Goal: Task Accomplishment & Management: Manage account settings

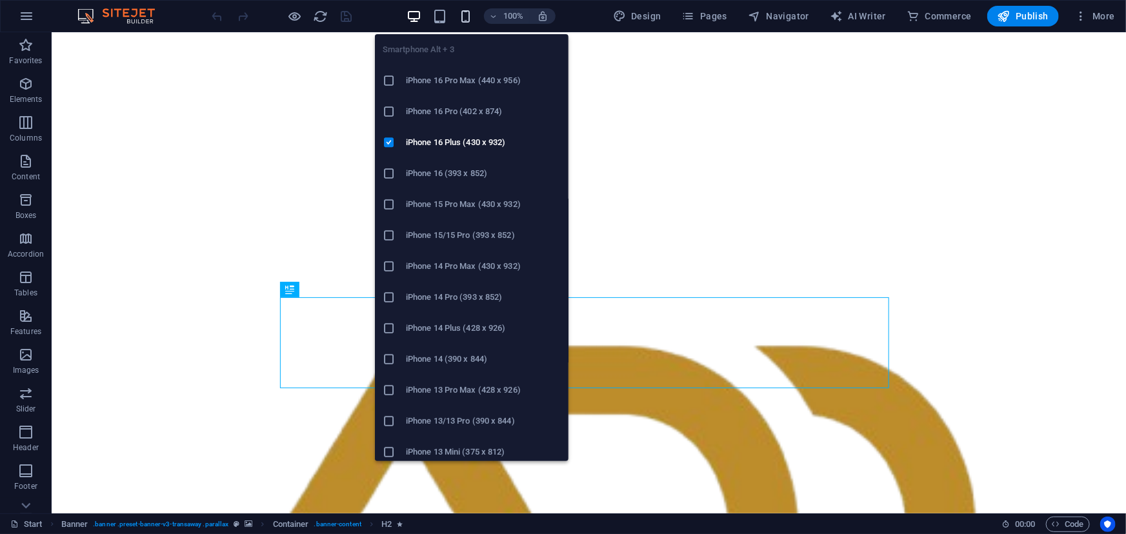
click at [468, 13] on icon "button" at bounding box center [465, 16] width 15 height 15
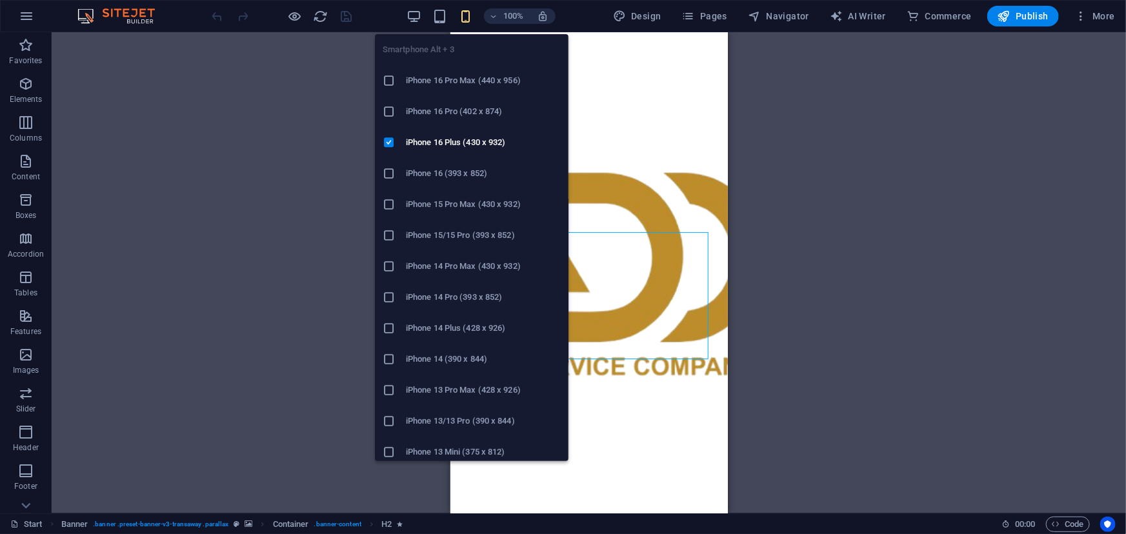
click at [390, 81] on icon at bounding box center [389, 80] width 13 height 13
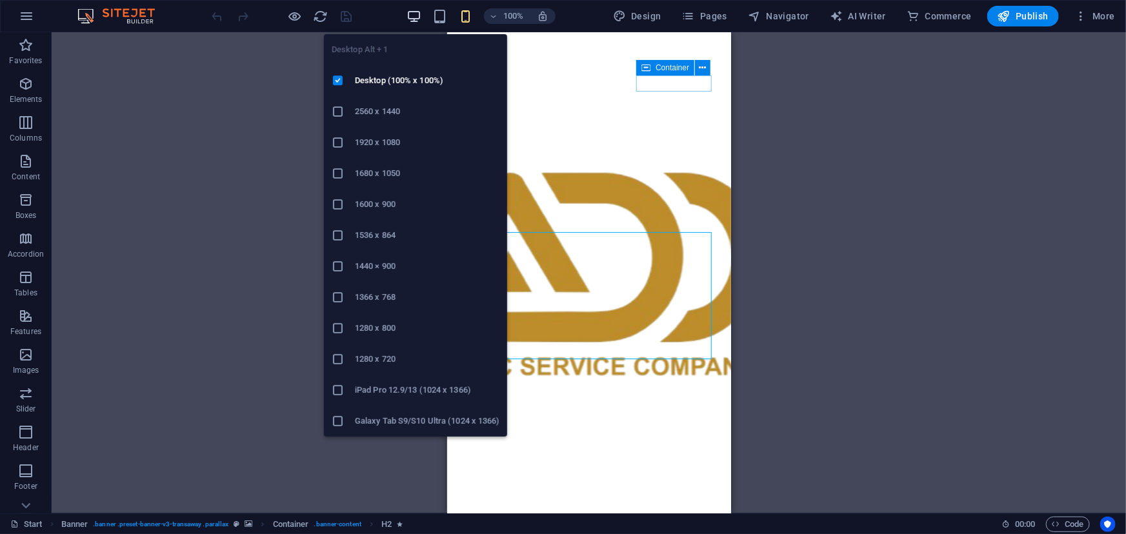
click at [414, 19] on icon "button" at bounding box center [414, 16] width 15 height 15
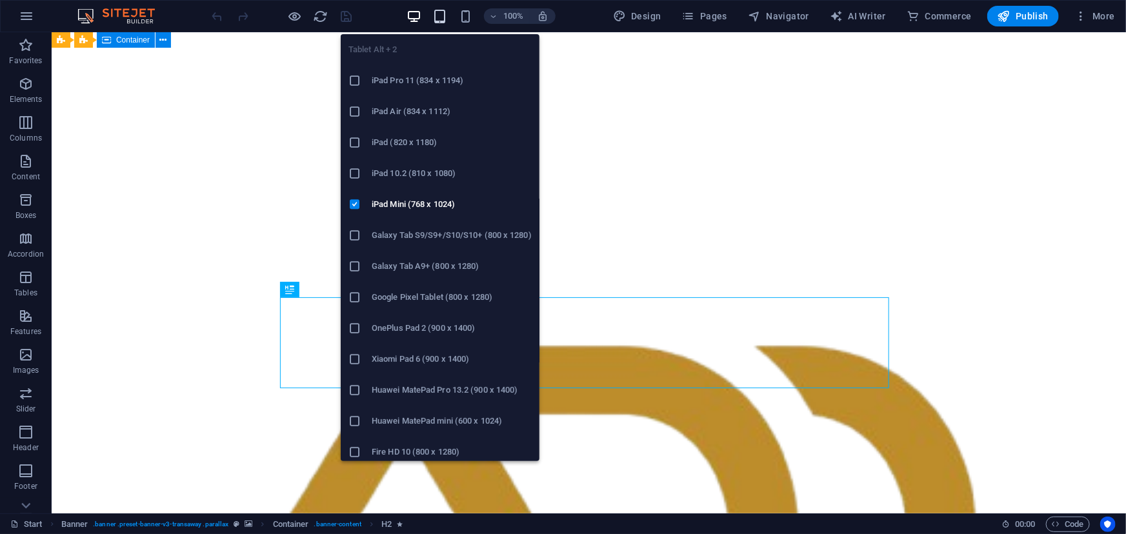
click at [447, 14] on icon "button" at bounding box center [439, 16] width 15 height 15
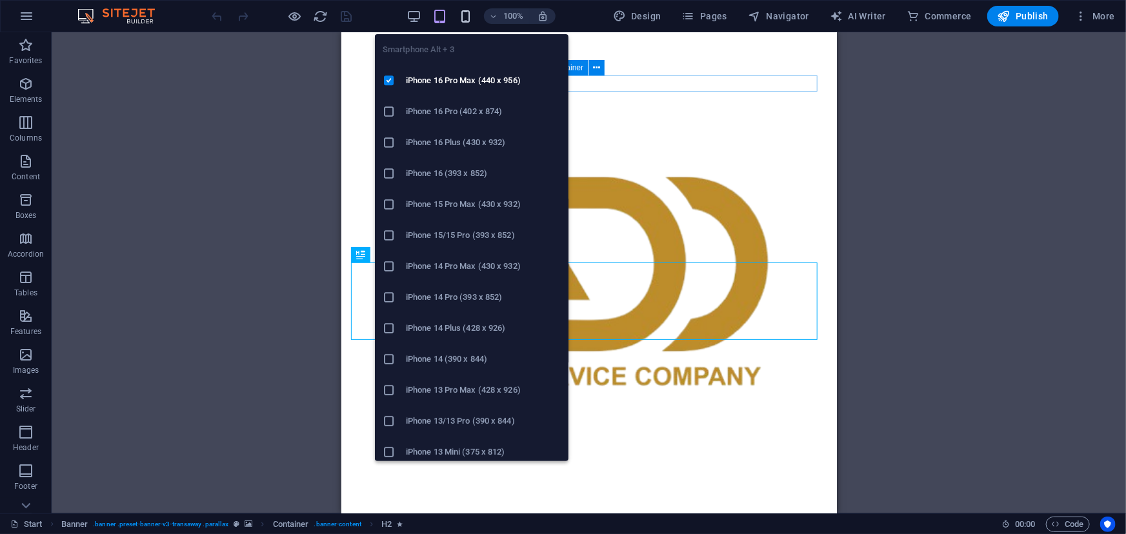
click at [467, 17] on icon "button" at bounding box center [465, 16] width 15 height 15
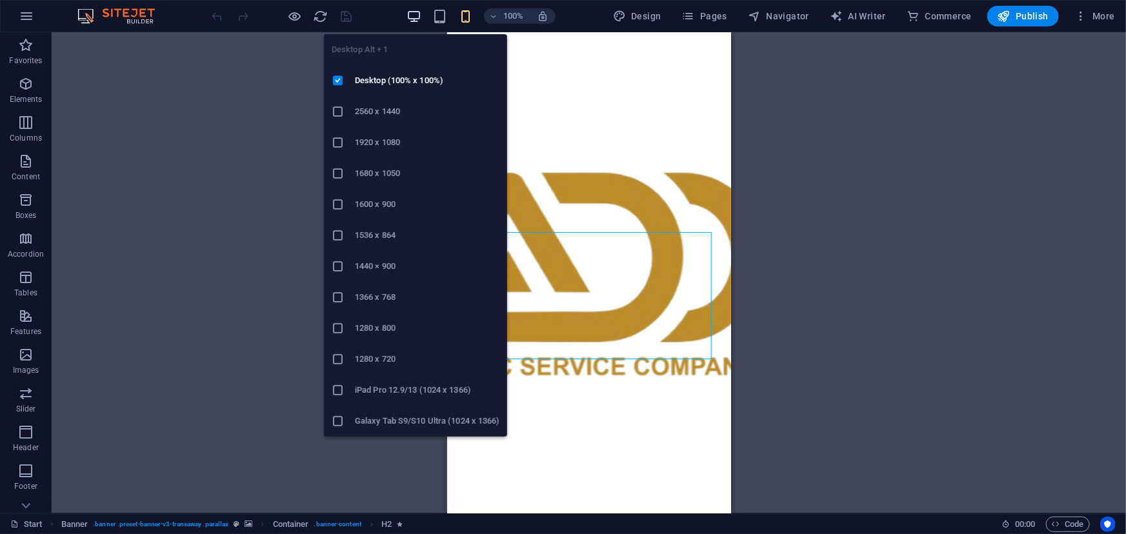
click at [409, 15] on icon "button" at bounding box center [414, 16] width 15 height 15
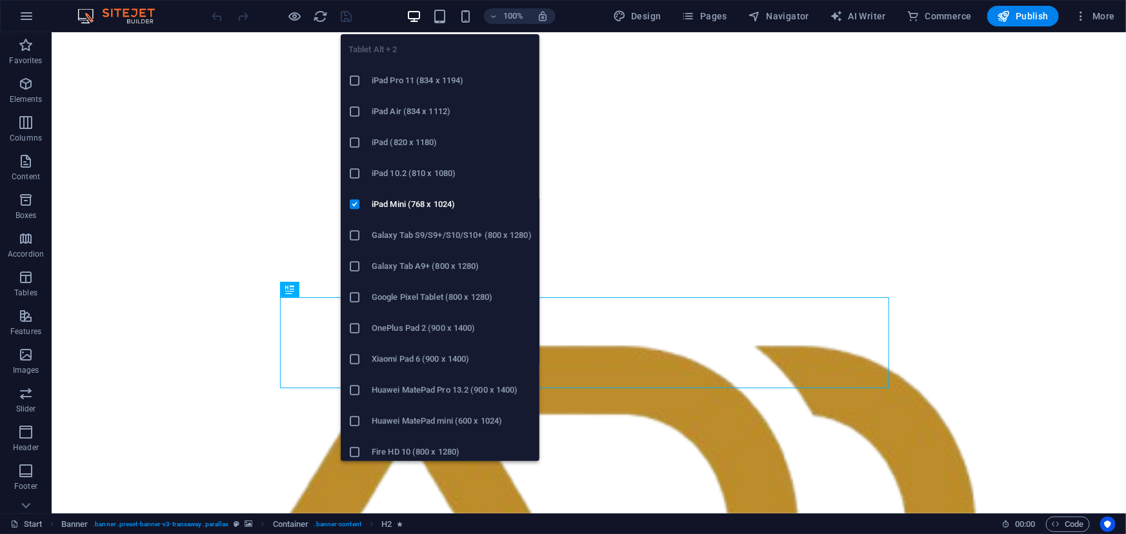
click at [355, 84] on icon at bounding box center [354, 80] width 13 height 13
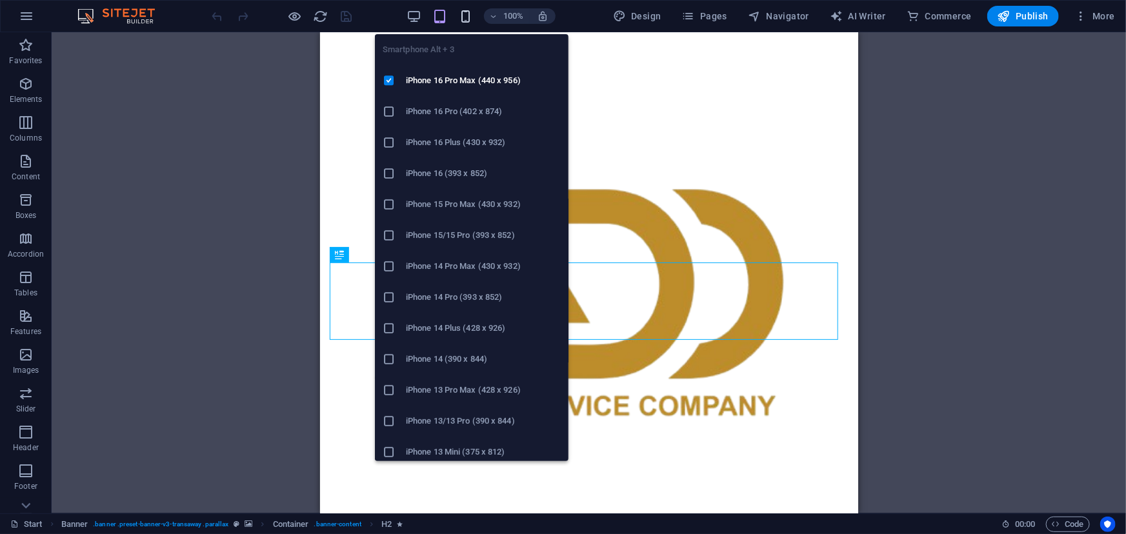
click at [471, 18] on icon "button" at bounding box center [465, 16] width 15 height 15
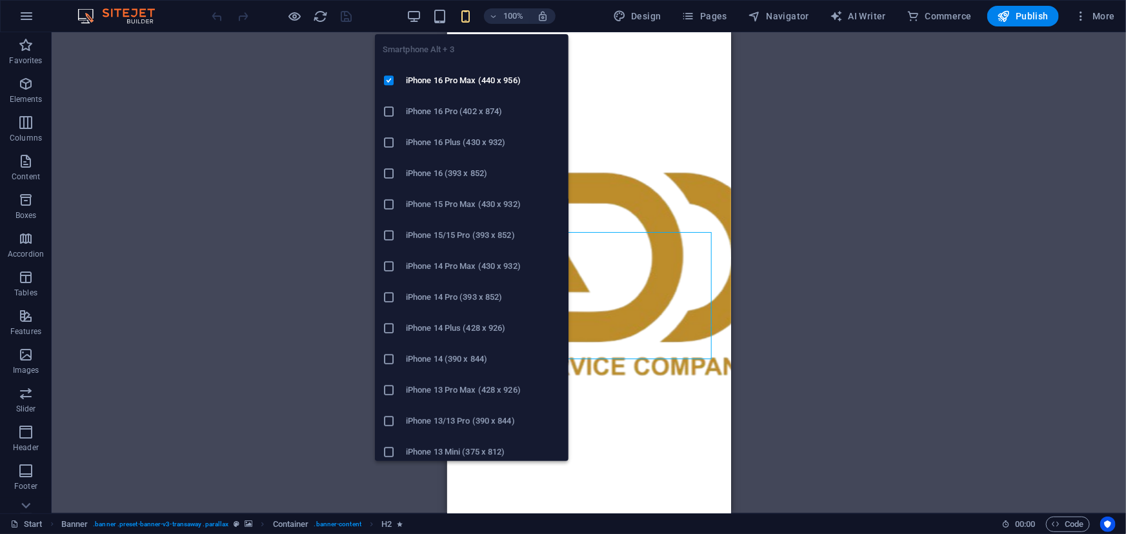
click at [465, 13] on icon "button" at bounding box center [465, 16] width 15 height 15
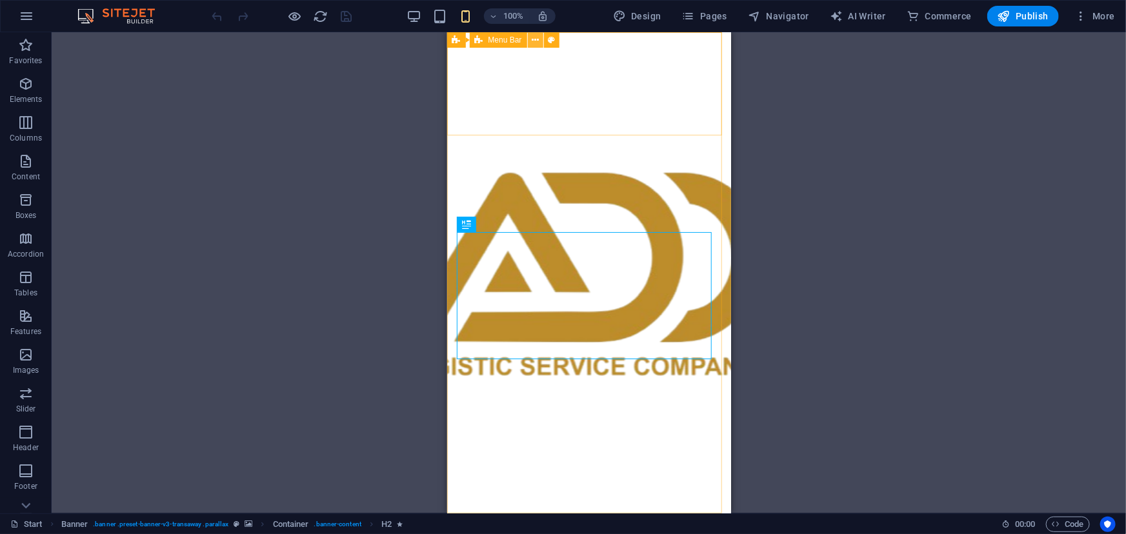
click at [533, 37] on icon at bounding box center [535, 41] width 7 height 14
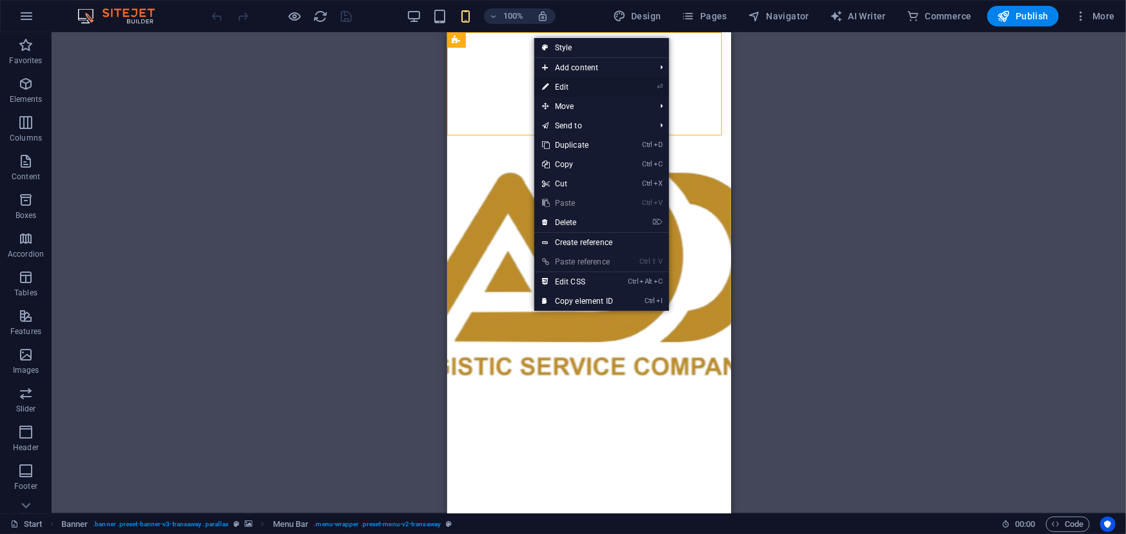
click at [567, 88] on link "⏎ Edit" at bounding box center [577, 86] width 86 height 19
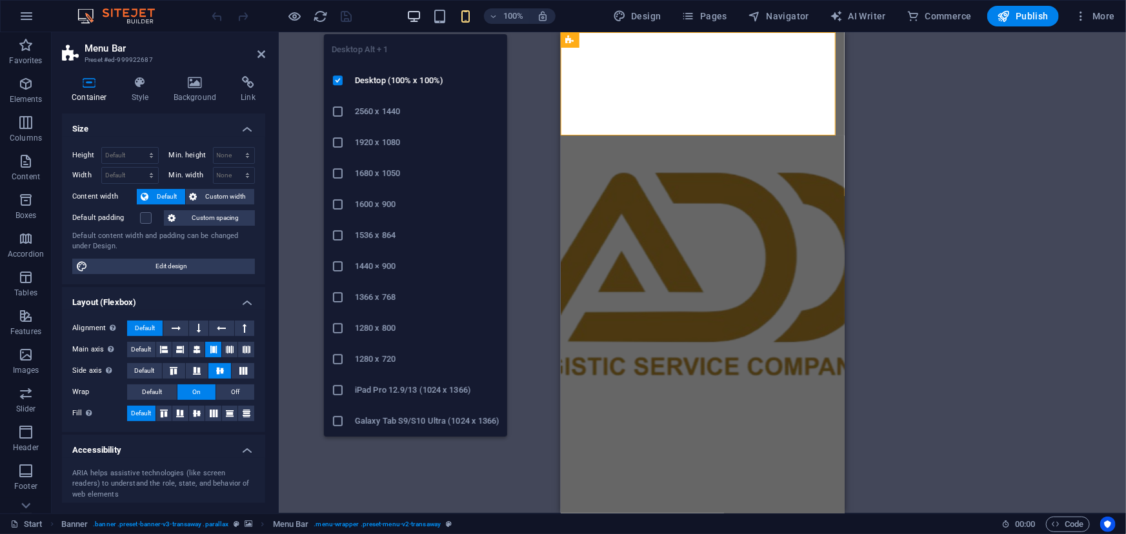
click at [416, 18] on icon "button" at bounding box center [414, 16] width 15 height 15
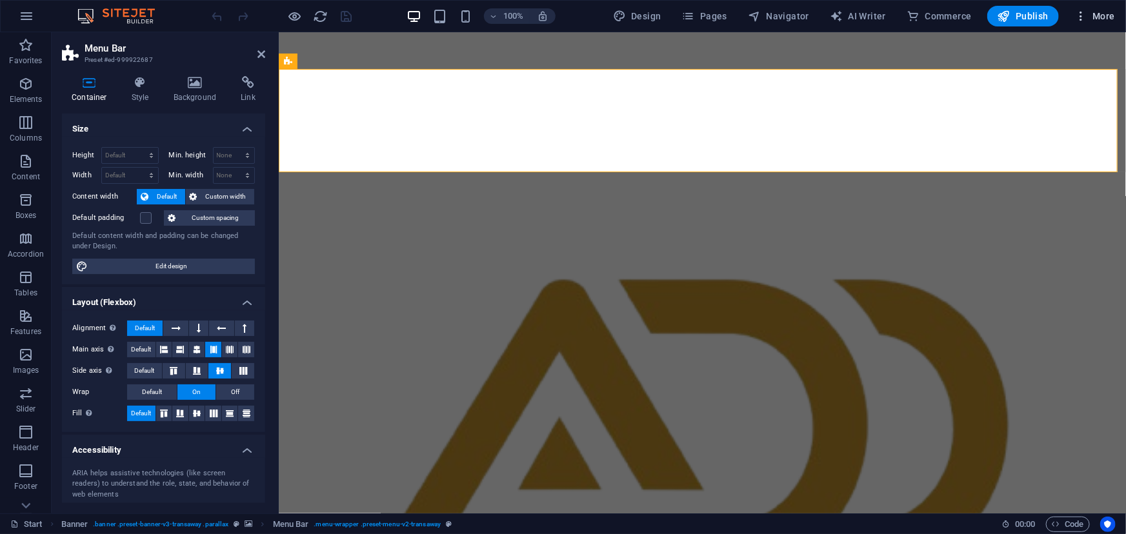
click at [1081, 19] on icon "button" at bounding box center [1081, 16] width 13 height 13
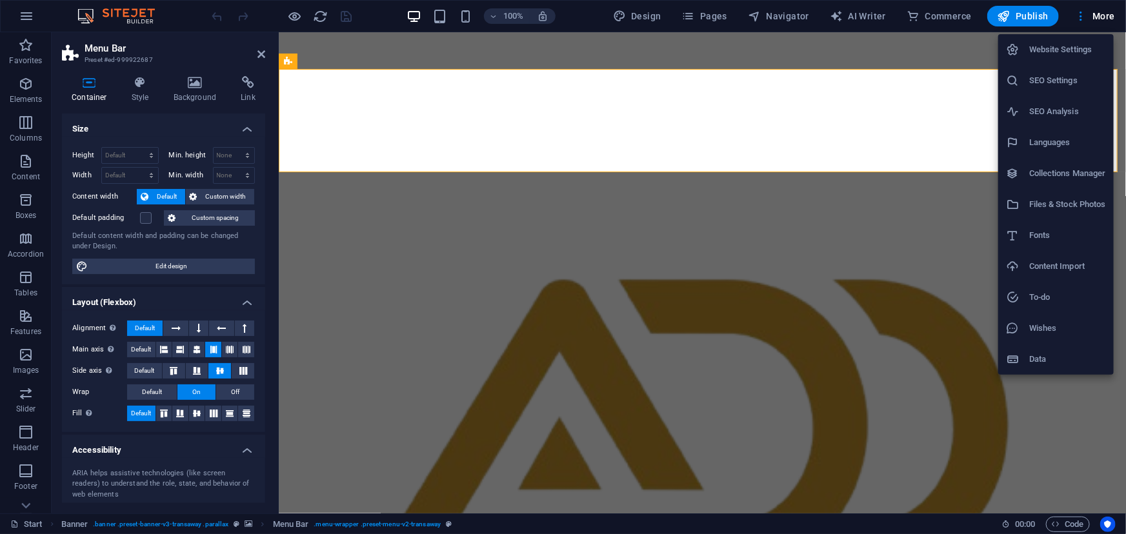
click at [1057, 143] on h6 "Languages" at bounding box center [1067, 142] width 77 height 15
select select "41"
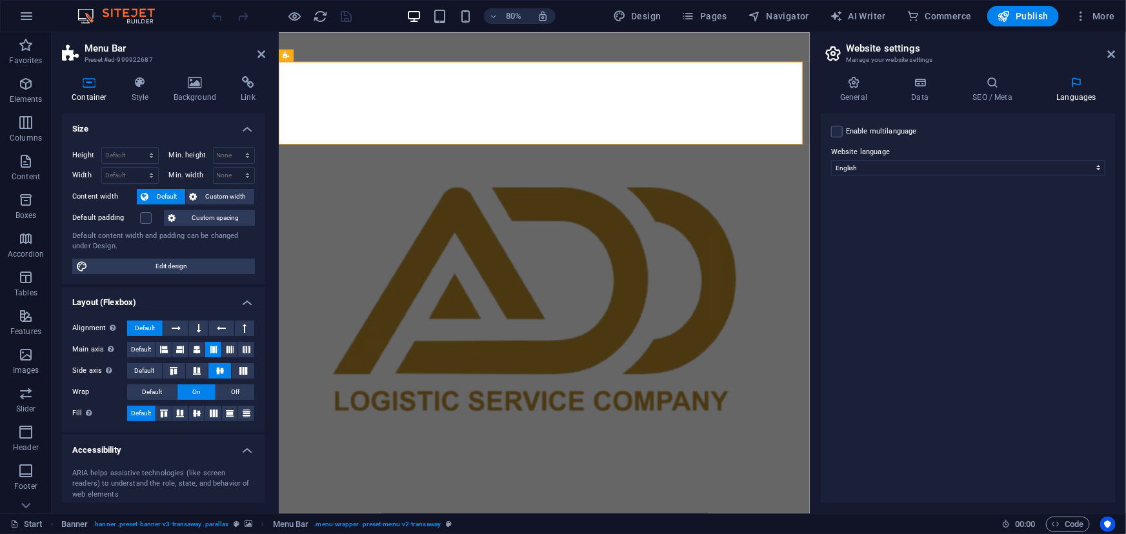
click at [829, 130] on div "Enable multilanguage To disable multilanguage delete all languages until only o…" at bounding box center [968, 309] width 295 height 390
click at [839, 130] on label at bounding box center [837, 132] width 12 height 12
click at [0, 0] on input "Enable multilanguage To disable multilanguage delete all languages until only o…" at bounding box center [0, 0] width 0 height 0
click at [1072, 226] on select "Abkhazian Afar Afrikaans Akan Albanian Amharic Arabic Aragonese Armenian Assame…" at bounding box center [968, 230] width 215 height 15
select select "6"
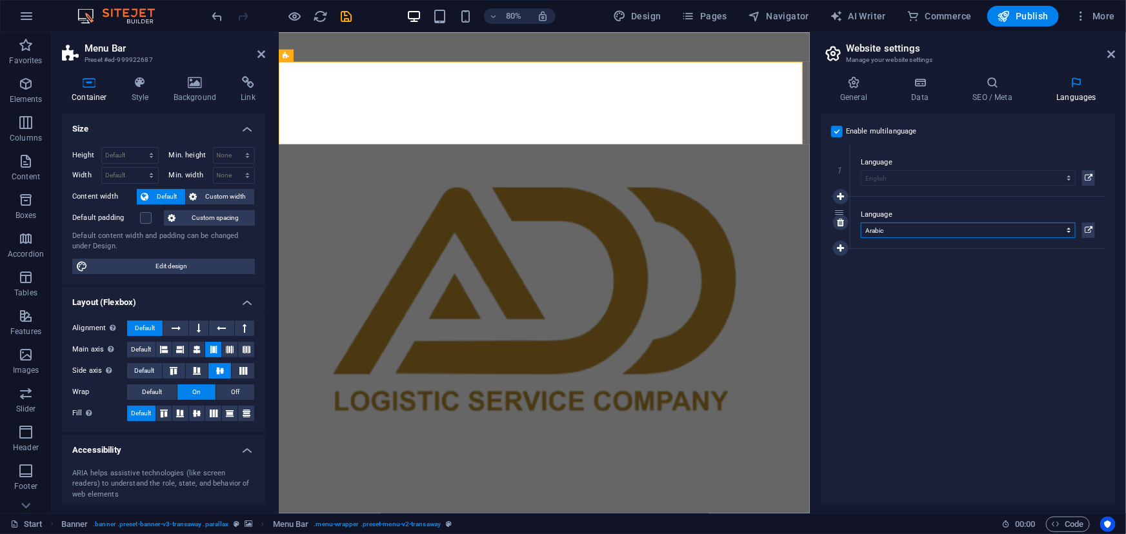
click at [861, 223] on select "Abkhazian Afar Afrikaans Akan Albanian Amharic Arabic Aragonese Armenian Assame…" at bounding box center [968, 230] width 215 height 15
click at [1093, 228] on button at bounding box center [1088, 230] width 13 height 15
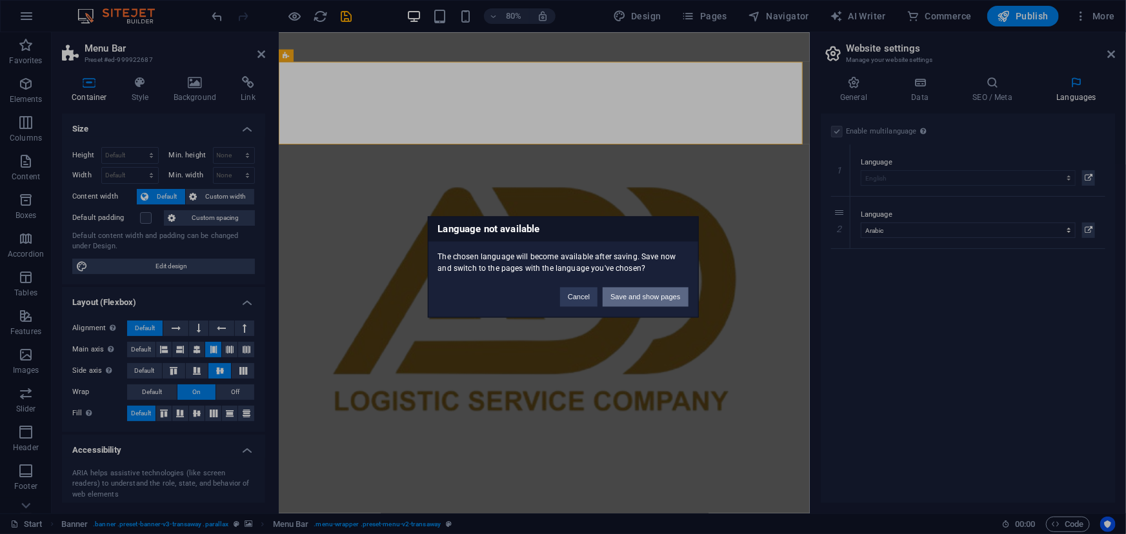
click at [662, 292] on button "Save and show pages" at bounding box center [645, 297] width 85 height 19
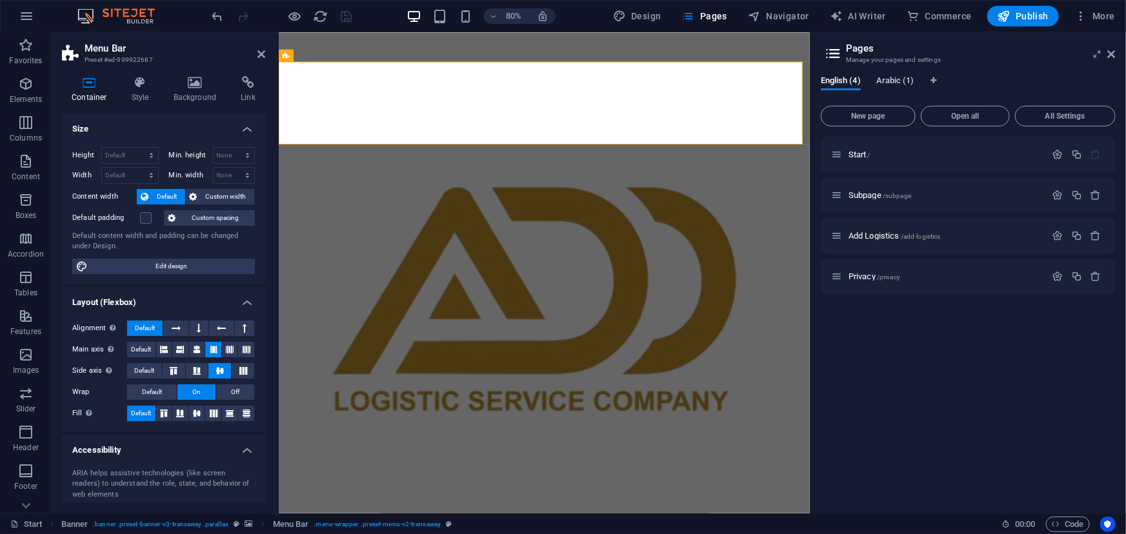
click at [887, 76] on span "Arabic (1)" at bounding box center [895, 82] width 38 height 18
click at [896, 77] on span "Arabic (1)" at bounding box center [895, 82] width 38 height 18
click at [837, 77] on span "English (4)" at bounding box center [841, 82] width 40 height 18
click at [892, 83] on span "Arabic (1)" at bounding box center [895, 82] width 38 height 18
click at [880, 153] on p "Start /" at bounding box center [946, 154] width 194 height 8
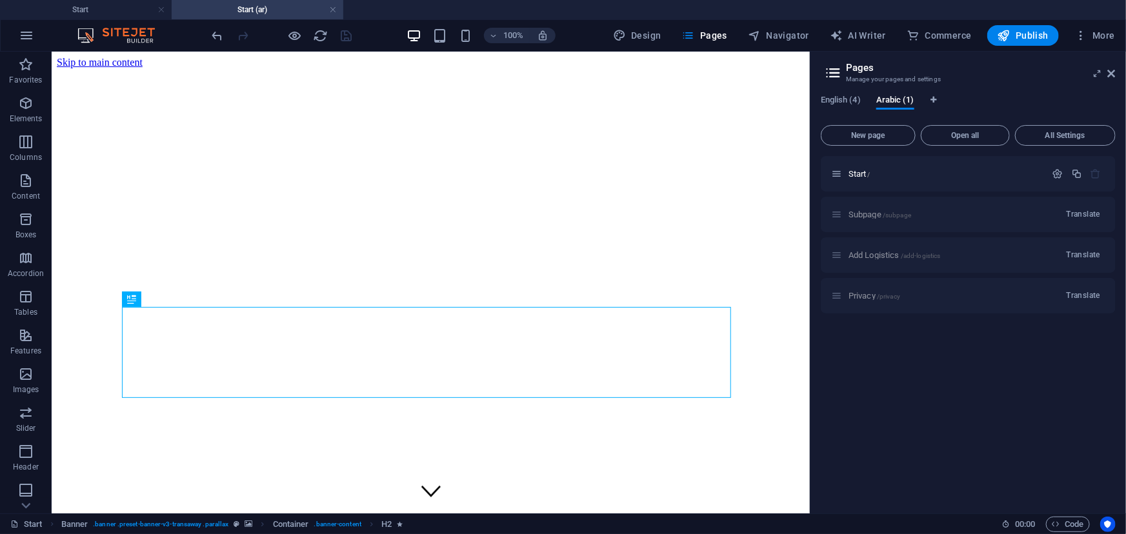
click at [878, 216] on div "Subpage /subpage Translate" at bounding box center [968, 214] width 295 height 35
click at [889, 212] on div "Subpage /subpage Translate" at bounding box center [968, 214] width 295 height 35
click at [878, 214] on div "Subpage /subpage Translate" at bounding box center [968, 214] width 295 height 35
click at [1057, 174] on icon "button" at bounding box center [1058, 173] width 11 height 11
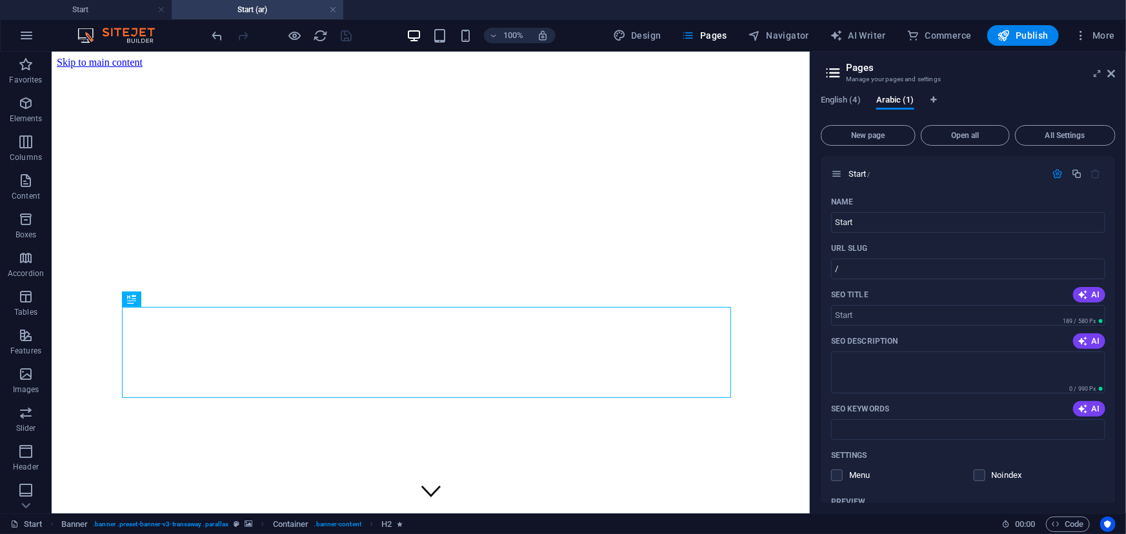
drag, startPoint x: 1117, startPoint y: 212, endPoint x: 1115, endPoint y: 283, distance: 71.7
click at [1115, 283] on div "English (4) Arabic (1) New page Open all All Settings Start / Name Start ​ URL …" at bounding box center [969, 299] width 316 height 429
click at [841, 101] on span "English (4)" at bounding box center [841, 101] width 40 height 18
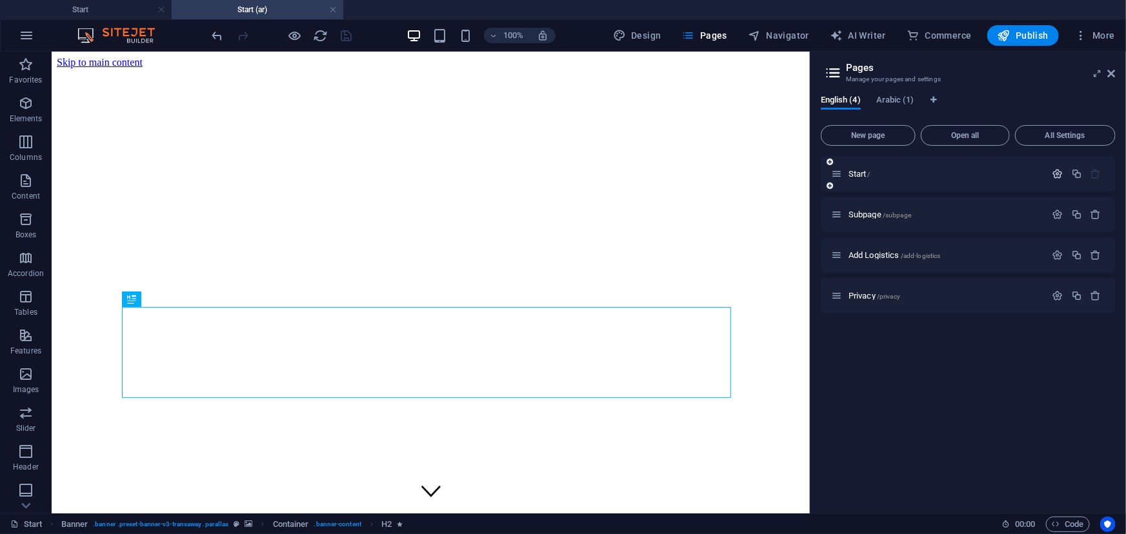
click at [1058, 174] on icon "button" at bounding box center [1058, 173] width 11 height 11
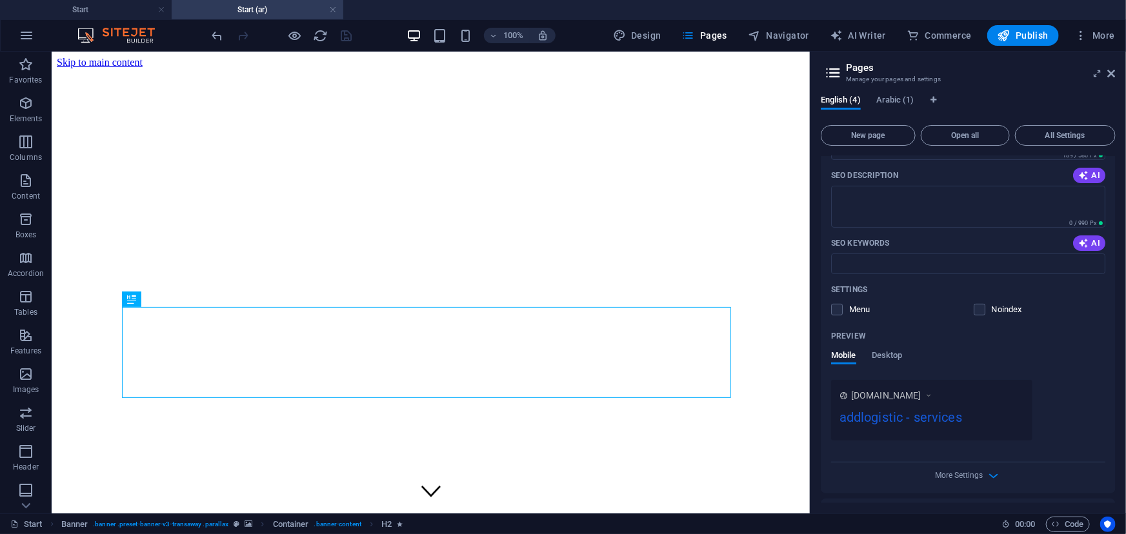
scroll to position [167, 0]
click at [840, 314] on label at bounding box center [837, 309] width 12 height 12
click at [0, 0] on input "checkbox" at bounding box center [0, 0] width 0 height 0
click at [896, 356] on span "Desktop" at bounding box center [887, 356] width 31 height 18
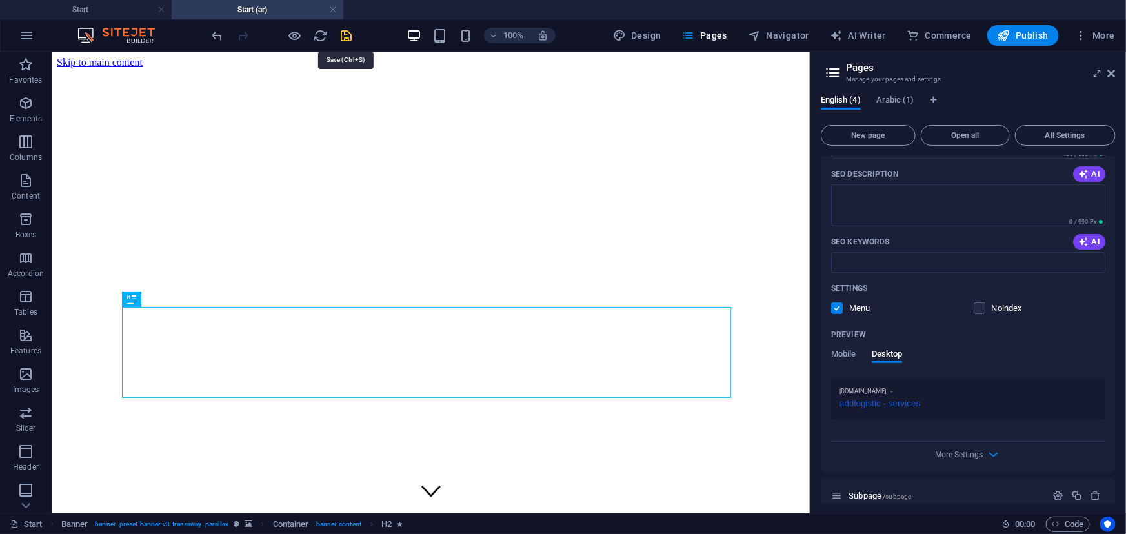
click at [348, 37] on icon "save" at bounding box center [346, 35] width 15 height 15
checkbox input "false"
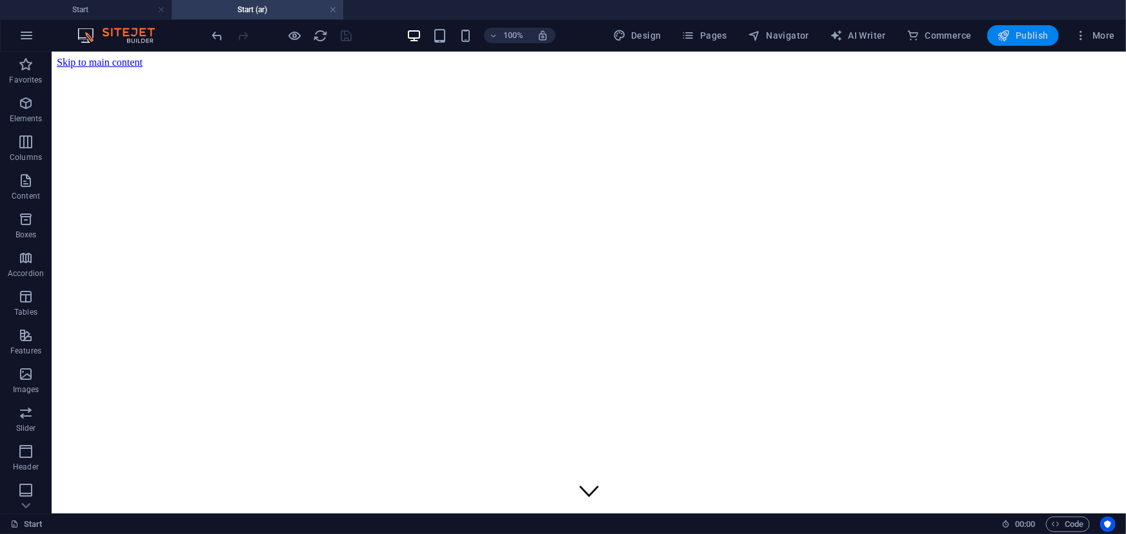
click at [1008, 26] on button "Publish" at bounding box center [1023, 35] width 72 height 21
